Goal: Task Accomplishment & Management: Complete application form

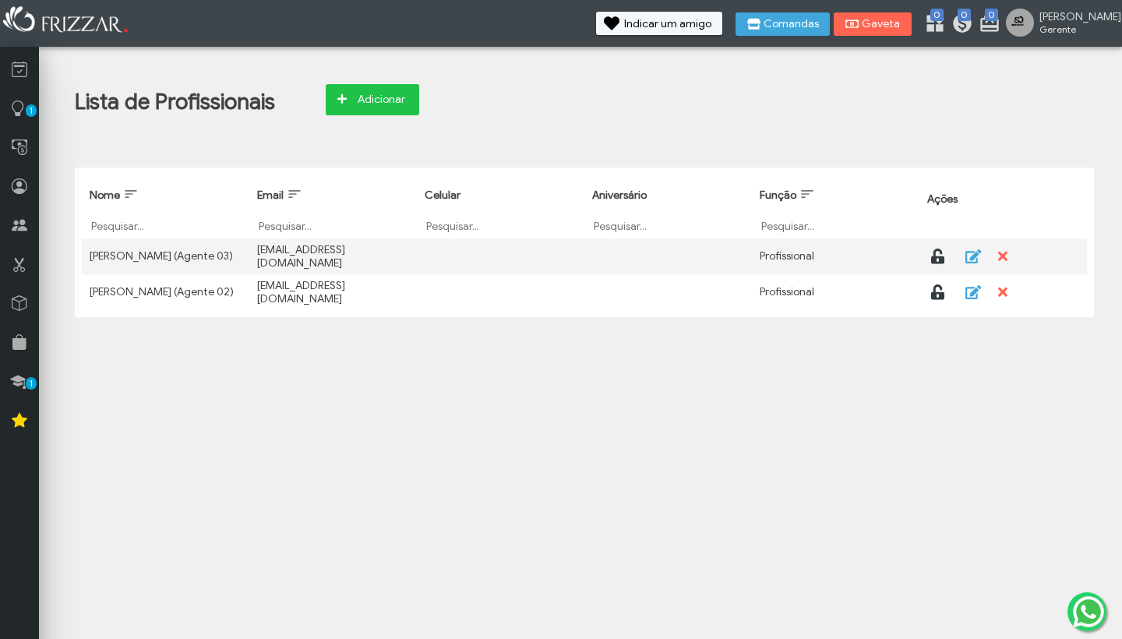
click at [387, 101] on span "Adicionar" at bounding box center [381, 99] width 55 height 23
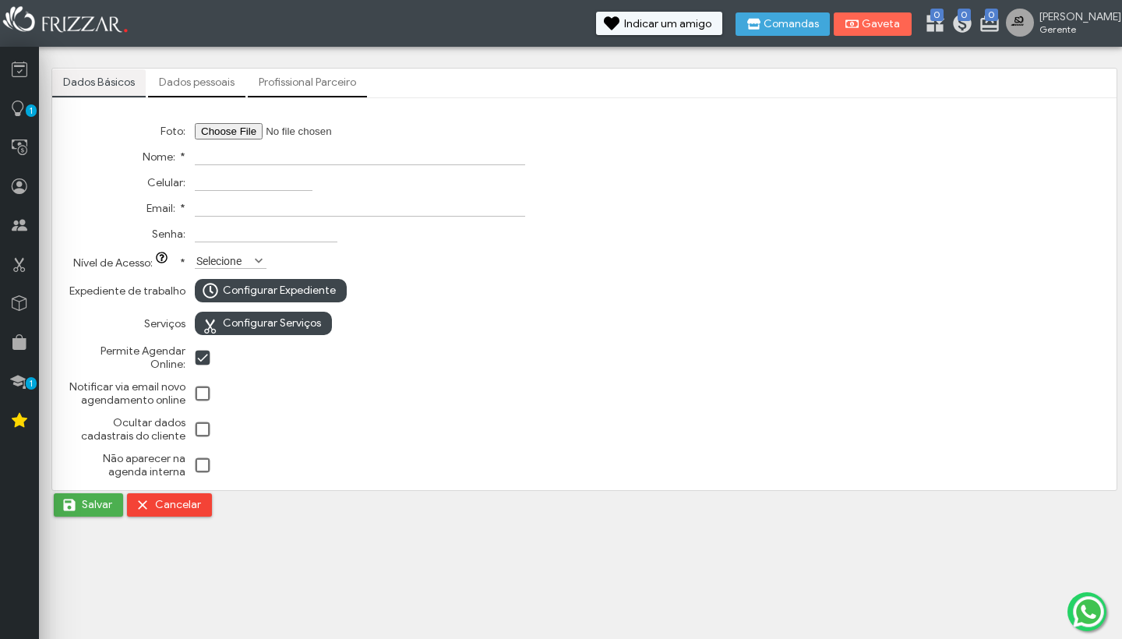
click at [243, 261] on label "Selecione" at bounding box center [224, 260] width 58 height 15
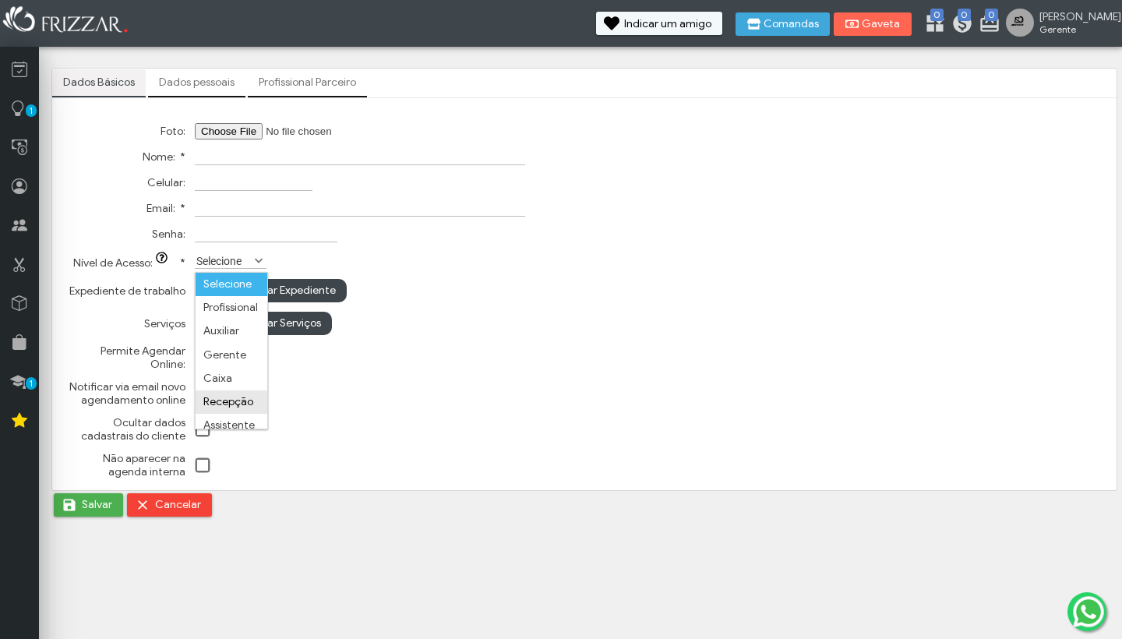
click at [228, 402] on li "Recepção" at bounding box center [232, 401] width 72 height 23
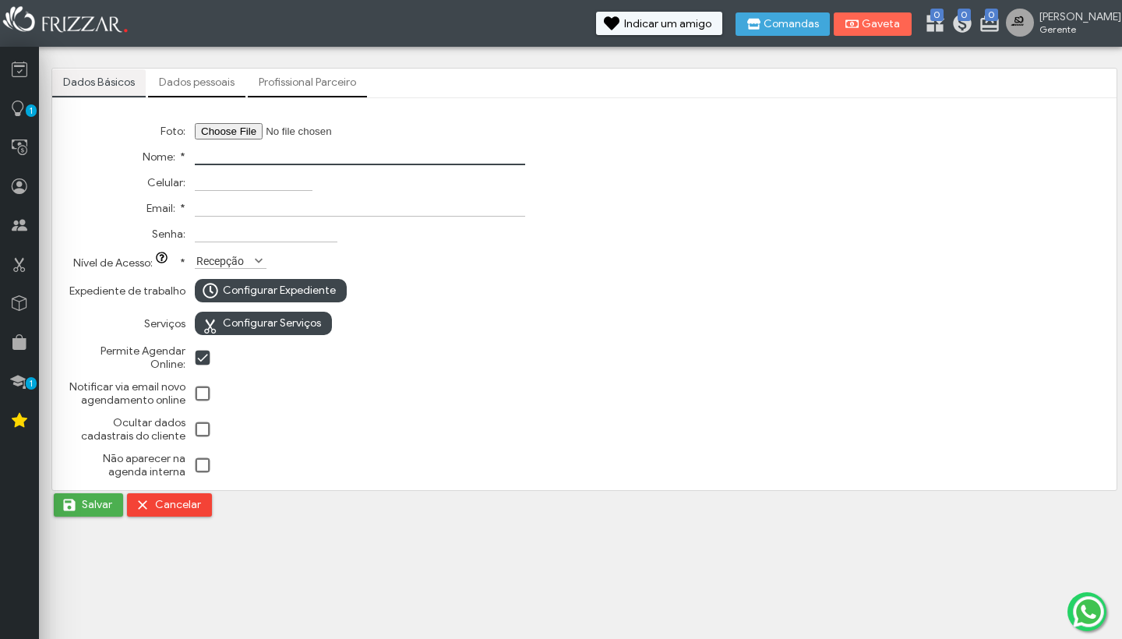
click at [203, 436] on span at bounding box center [204, 430] width 16 height 16
click at [200, 395] on span at bounding box center [204, 395] width 16 height 16
click at [203, 395] on span at bounding box center [204, 395] width 16 height 16
click at [203, 362] on span at bounding box center [204, 359] width 16 height 16
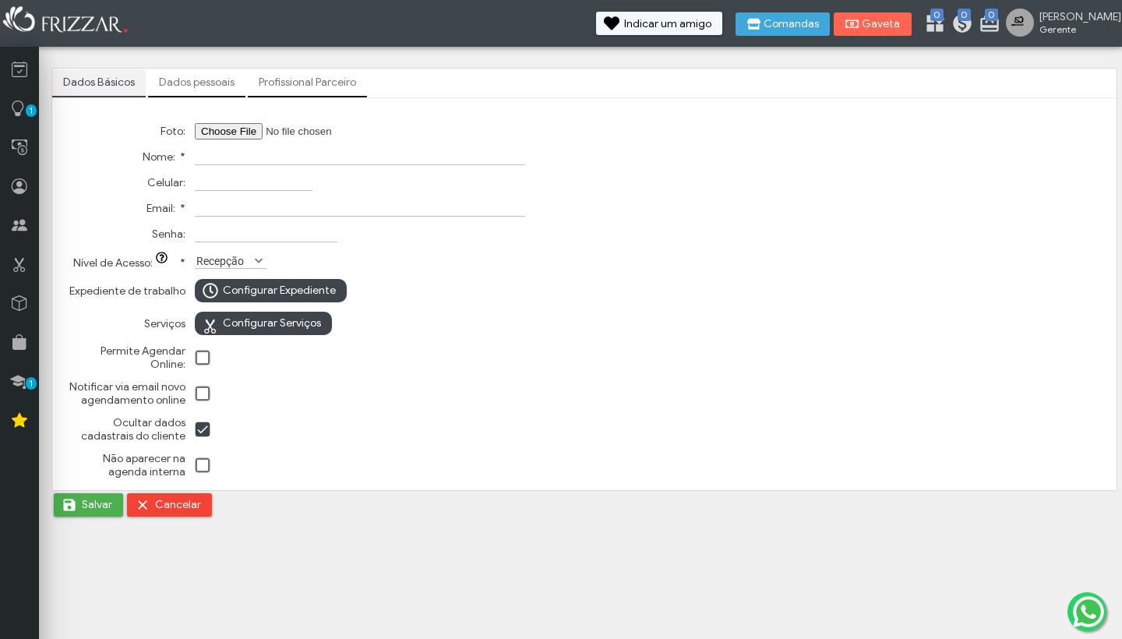
click at [203, 473] on span at bounding box center [204, 466] width 16 height 16
click at [292, 153] on input "Nome: *" at bounding box center [360, 157] width 330 height 16
click at [288, 87] on link "Profissional Parceiro" at bounding box center [307, 82] width 119 height 26
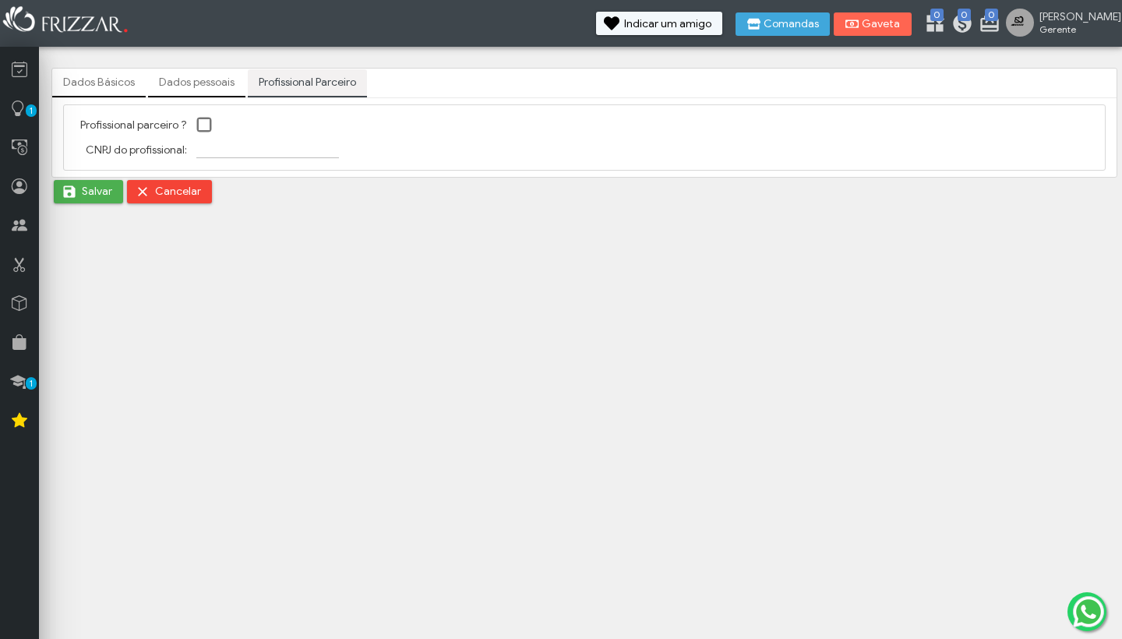
click at [187, 80] on link "Dados pessoais" at bounding box center [196, 82] width 97 height 26
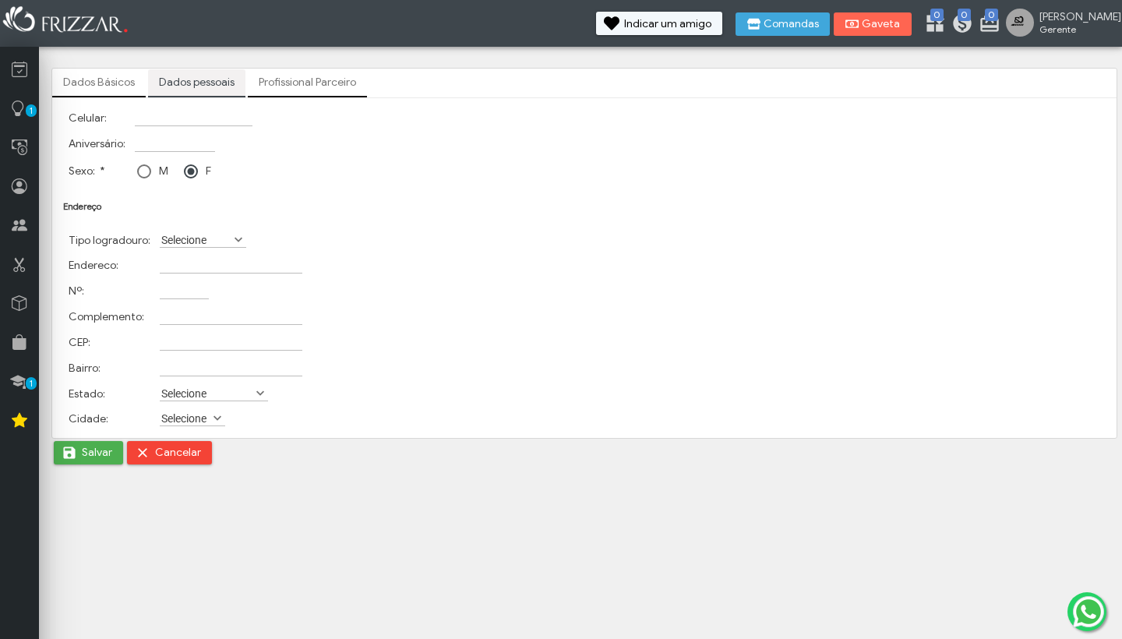
click at [103, 77] on link "Dados Básicos" at bounding box center [99, 82] width 94 height 26
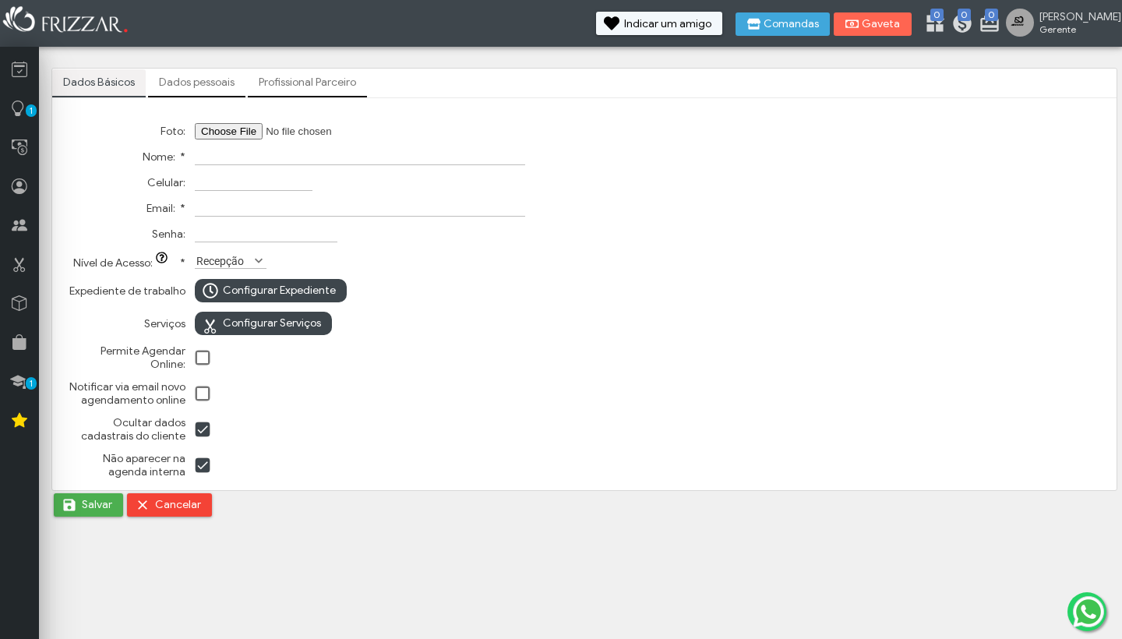
click at [184, 512] on span "Cancelar" at bounding box center [178, 504] width 46 height 23
